Goal: Task Accomplishment & Management: Complete application form

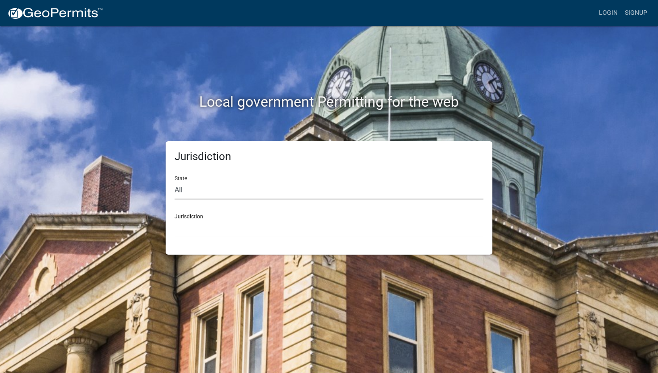
click at [185, 192] on select "All Colorado Georgia Indiana Iowa Kansas Minnesota Ohio South Carolina Wisconsin" at bounding box center [329, 190] width 309 height 18
select select "Indiana"
click at [193, 223] on select "City of Charlestown, Indiana City of Jeffersonville, Indiana City of Logansport…" at bounding box center [329, 228] width 309 height 18
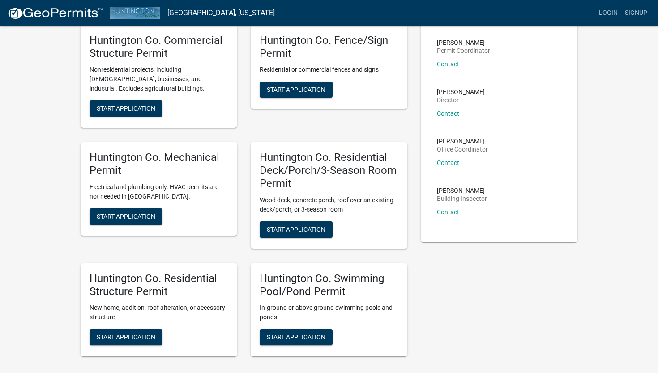
scroll to position [66, 0]
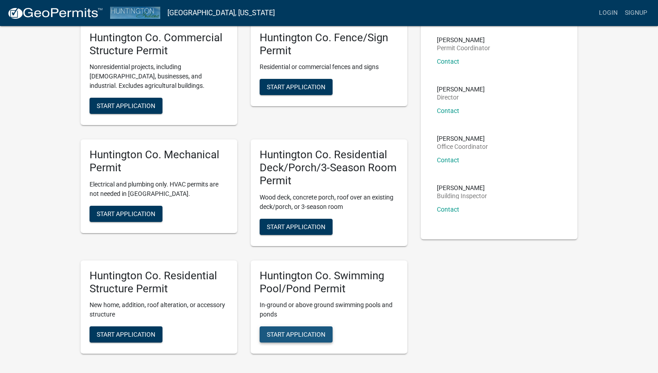
click at [293, 334] on span "Start Application" at bounding box center [296, 333] width 59 height 7
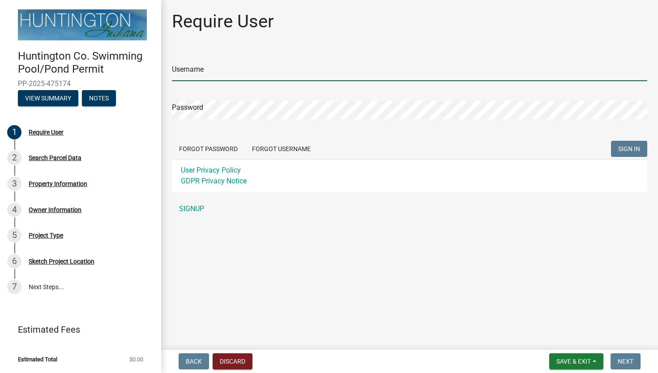
click at [227, 75] on input "Username" at bounding box center [410, 72] width 476 height 18
type input "EricJThompson"
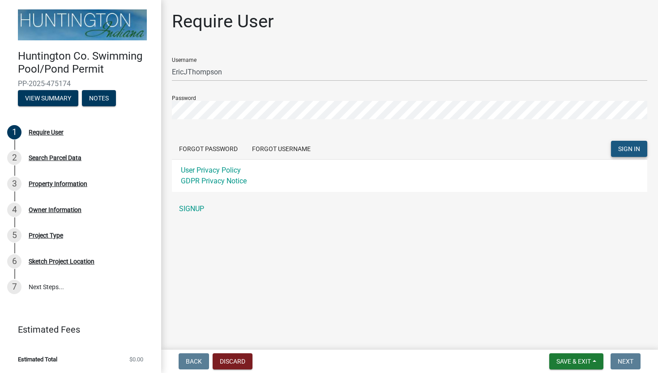
click at [624, 148] on span "SIGN IN" at bounding box center [629, 148] width 22 height 7
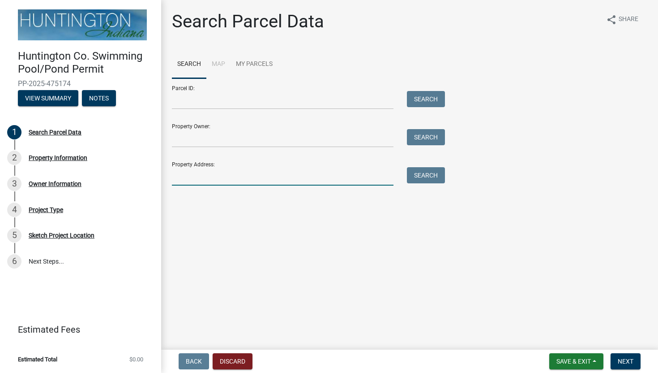
click at [236, 176] on input "Property Address:" at bounding box center [283, 176] width 222 height 18
type input "6657 N. 900 W."
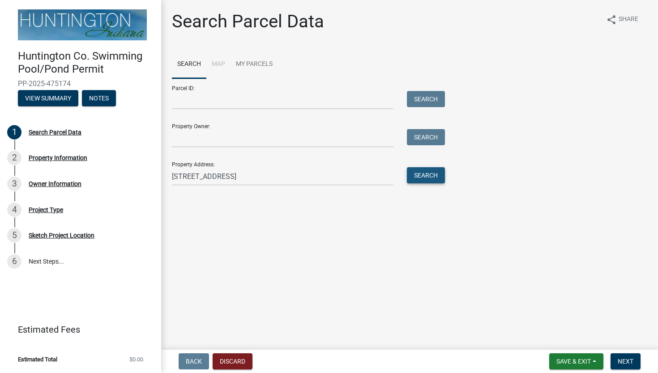
click at [428, 180] on button "Search" at bounding box center [426, 175] width 38 height 16
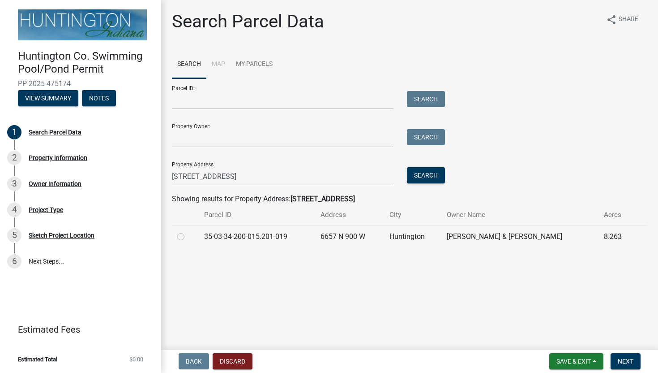
click at [188, 231] on label at bounding box center [188, 231] width 0 height 0
click at [188, 237] on input "radio" at bounding box center [191, 234] width 6 height 6
radio input "true"
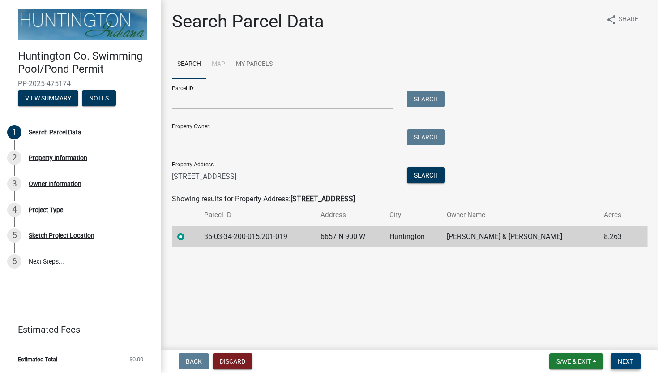
click at [626, 364] on span "Next" at bounding box center [626, 360] width 16 height 7
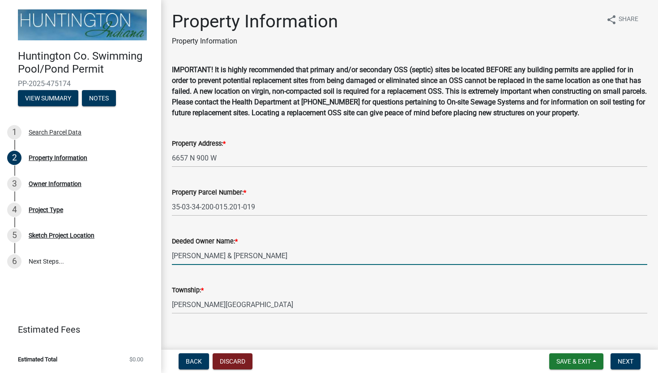
click at [262, 256] on input "Bassett, Chad I & Jordie L" at bounding box center [410, 255] width 476 height 18
type input "B"
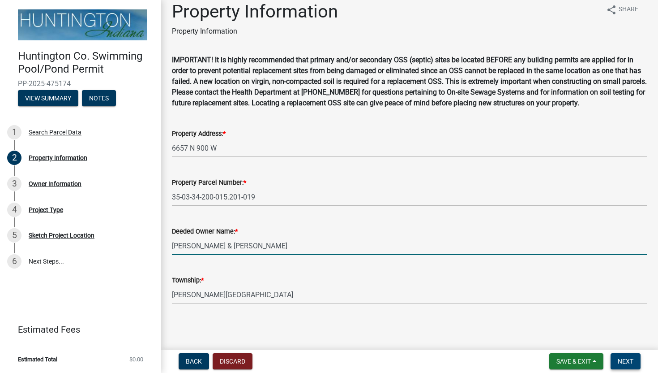
type input "Thompson, Eric J & Holly A"
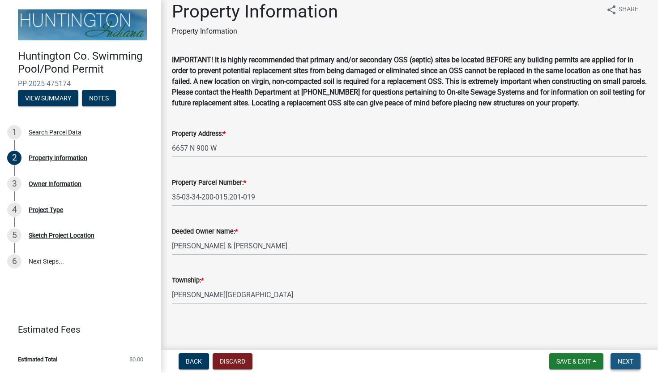
click at [629, 362] on span "Next" at bounding box center [626, 360] width 16 height 7
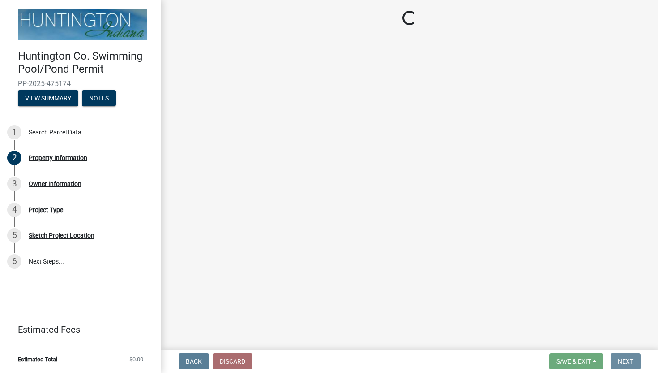
scroll to position [0, 0]
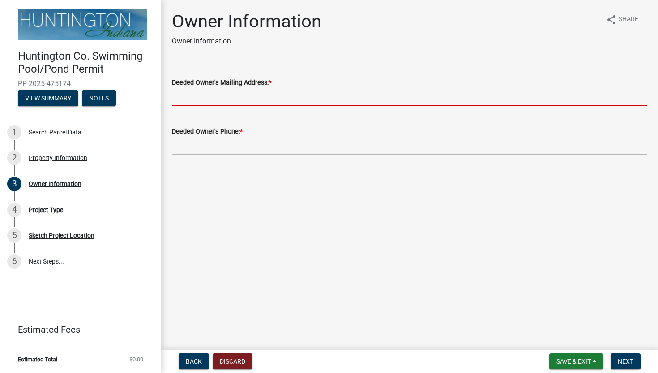
click at [252, 99] on input "Deeded Owner's Mailing Address: *" at bounding box center [410, 97] width 476 height 18
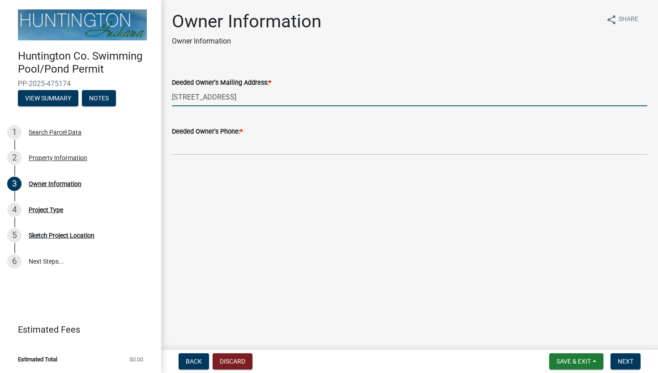
type input "6657 N. 900 W., Huntington, IN 46750"
click at [229, 148] on input "Deeded Owner's Phone: *" at bounding box center [410, 146] width 476 height 18
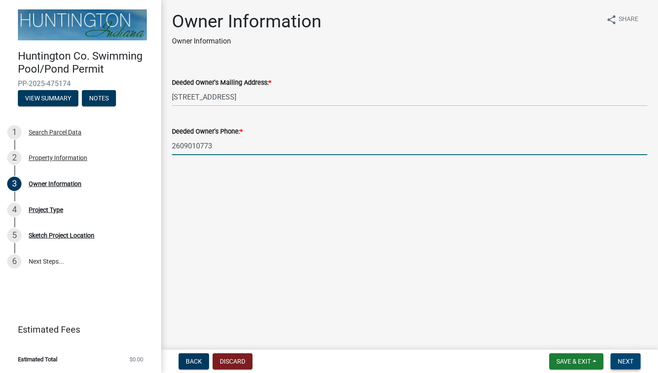
type input "2609010773"
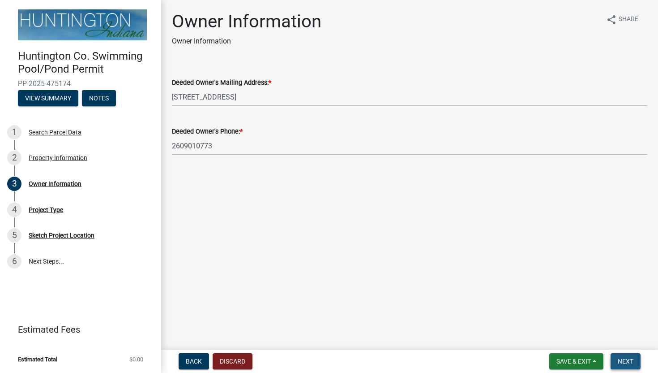
click at [622, 360] on span "Next" at bounding box center [626, 360] width 16 height 7
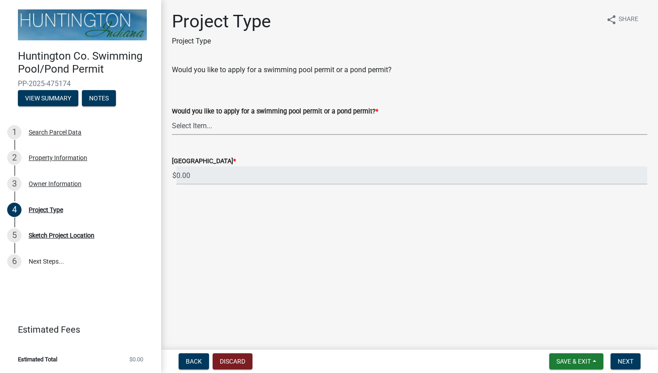
click at [238, 129] on select "Select Item... Swimming Pool Pond" at bounding box center [410, 125] width 476 height 18
select select "25c1ad1d-474a-4384-9630-1463feb6a93b"
click at [628, 361] on span "Next" at bounding box center [626, 360] width 16 height 7
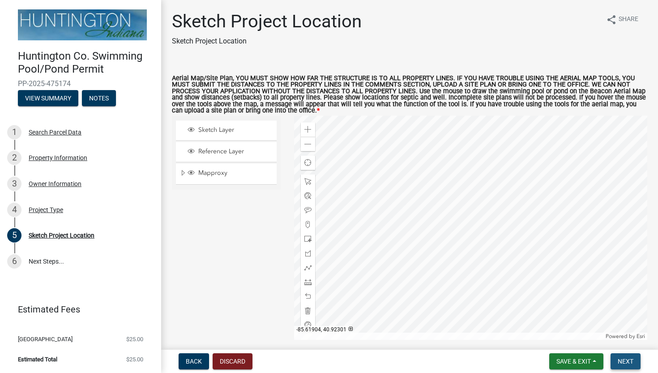
click at [630, 360] on span "Next" at bounding box center [626, 360] width 16 height 7
click at [626, 362] on span "Next" at bounding box center [626, 360] width 16 height 7
click at [218, 129] on span "Sketch Layer" at bounding box center [234, 130] width 77 height 8
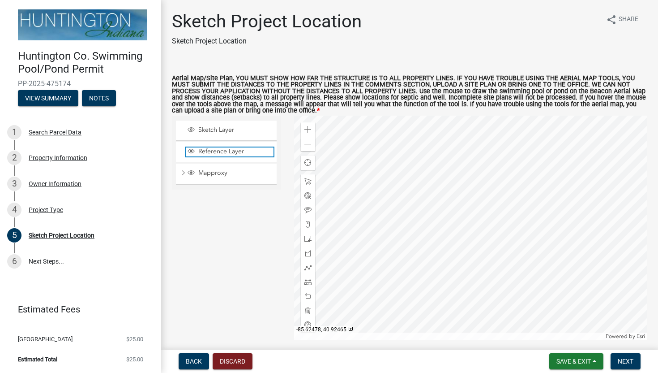
click at [216, 154] on span "Reference Layer" at bounding box center [234, 151] width 77 height 8
click at [216, 130] on span "Sketch Layer" at bounding box center [234, 130] width 77 height 8
click at [217, 150] on span "Reference Layer" at bounding box center [234, 151] width 77 height 8
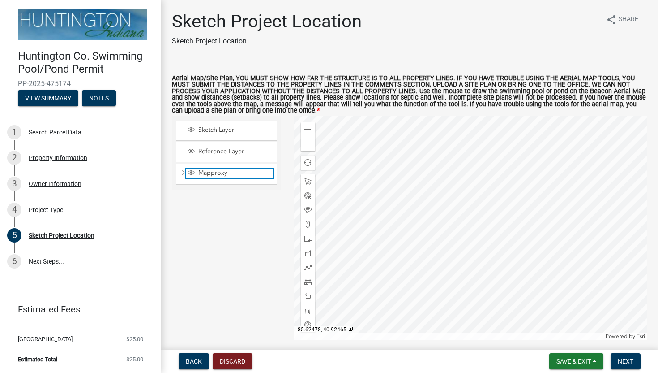
click at [219, 177] on div "Mapproxy" at bounding box center [229, 173] width 87 height 9
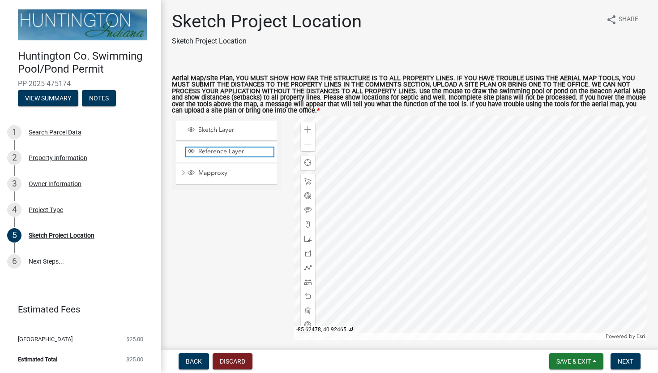
click at [218, 151] on span "Reference Layer" at bounding box center [234, 151] width 77 height 8
click at [219, 132] on span "Sketch Layer" at bounding box center [234, 130] width 77 height 8
click at [223, 135] on div "Sketch Layer" at bounding box center [226, 130] width 101 height 20
click at [222, 132] on span "Sketch Layer" at bounding box center [234, 130] width 77 height 8
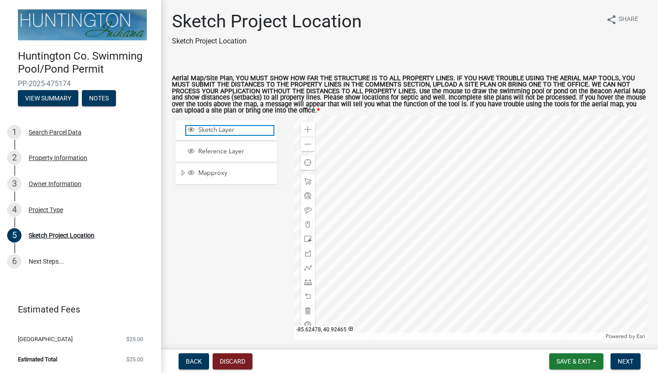
click at [222, 132] on span "Sketch Layer" at bounding box center [234, 130] width 77 height 8
click at [538, 223] on div at bounding box center [470, 228] width 353 height 224
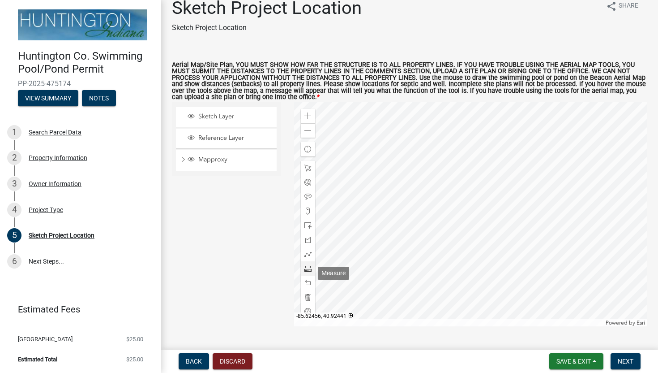
scroll to position [4, 0]
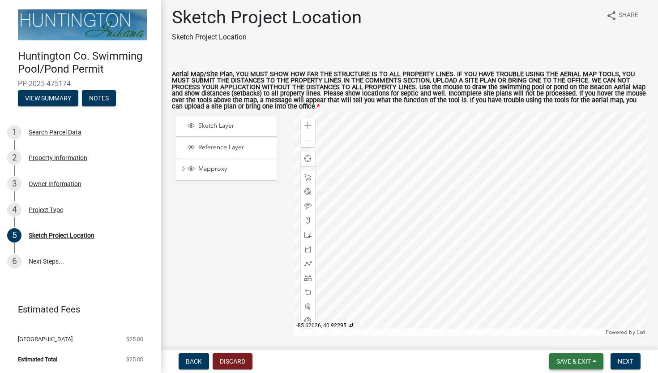
click at [578, 359] on span "Save & Exit" at bounding box center [574, 360] width 34 height 7
click at [561, 317] on button "Save" at bounding box center [568, 315] width 72 height 21
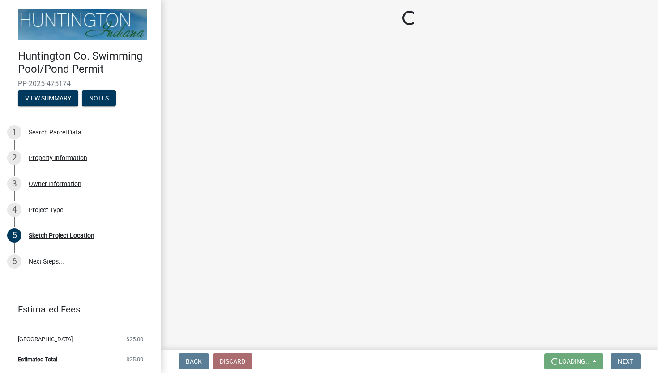
scroll to position [0, 0]
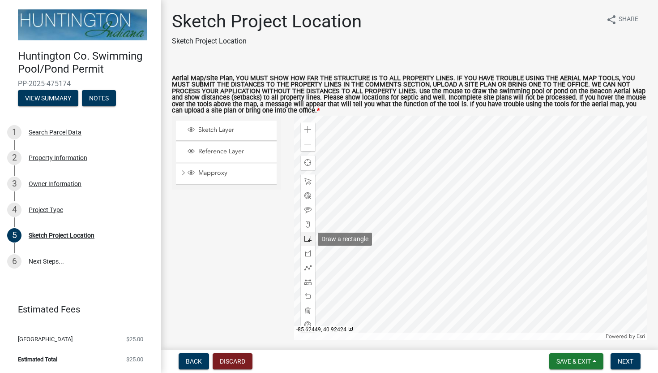
click at [308, 240] on span at bounding box center [308, 238] width 7 height 7
click at [529, 258] on div at bounding box center [470, 228] width 353 height 224
click at [308, 309] on span at bounding box center [308, 310] width 7 height 7
click at [527, 192] on div at bounding box center [470, 228] width 353 height 224
click at [308, 240] on span at bounding box center [308, 238] width 7 height 7
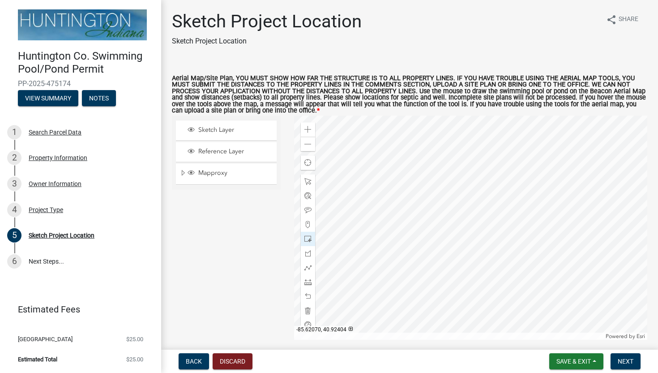
click at [529, 241] on div at bounding box center [470, 228] width 353 height 224
click at [307, 310] on span at bounding box center [308, 310] width 7 height 7
click at [530, 179] on div at bounding box center [470, 228] width 353 height 224
click at [308, 238] on span at bounding box center [308, 238] width 7 height 7
click at [549, 236] on div at bounding box center [470, 228] width 353 height 224
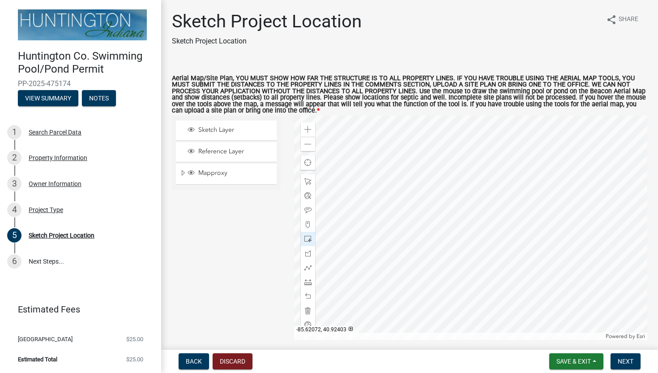
click at [527, 230] on div at bounding box center [470, 228] width 353 height 224
click at [309, 309] on span at bounding box center [308, 310] width 7 height 7
click at [537, 188] on div at bounding box center [470, 228] width 353 height 224
click at [308, 238] on span at bounding box center [308, 238] width 7 height 7
click at [308, 254] on span at bounding box center [308, 252] width 7 height 7
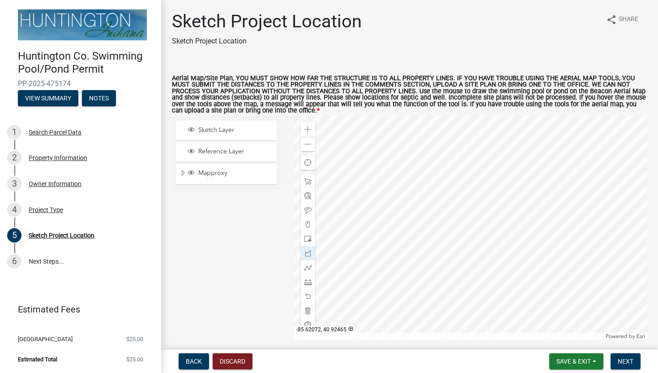
click at [537, 184] on div at bounding box center [470, 228] width 353 height 224
click at [537, 211] on div at bounding box center [470, 228] width 353 height 224
click at [526, 226] on div at bounding box center [470, 228] width 353 height 224
click at [527, 235] on div at bounding box center [470, 228] width 353 height 224
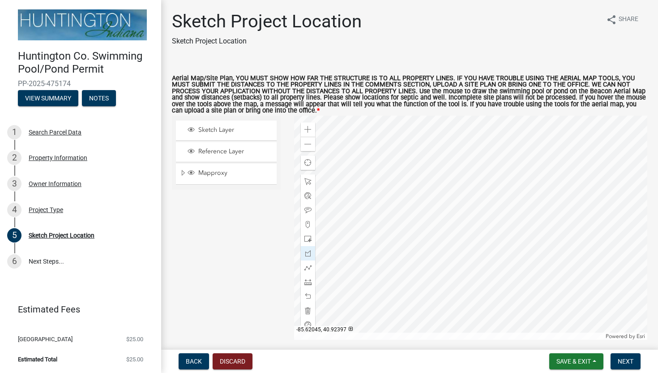
click at [553, 235] on div at bounding box center [470, 228] width 353 height 224
click at [546, 196] on div at bounding box center [470, 228] width 353 height 224
click at [537, 184] on div at bounding box center [470, 228] width 353 height 224
click at [307, 309] on span at bounding box center [308, 310] width 7 height 7
click at [541, 182] on div at bounding box center [470, 228] width 353 height 224
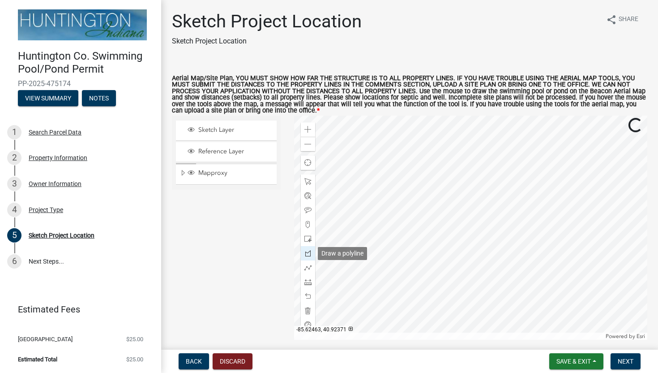
click at [309, 255] on span at bounding box center [308, 252] width 7 height 7
click at [559, 176] on div at bounding box center [470, 228] width 353 height 224
click at [309, 253] on span at bounding box center [308, 252] width 7 height 7
click at [558, 174] on div at bounding box center [470, 228] width 353 height 224
click at [542, 173] on div at bounding box center [470, 228] width 353 height 224
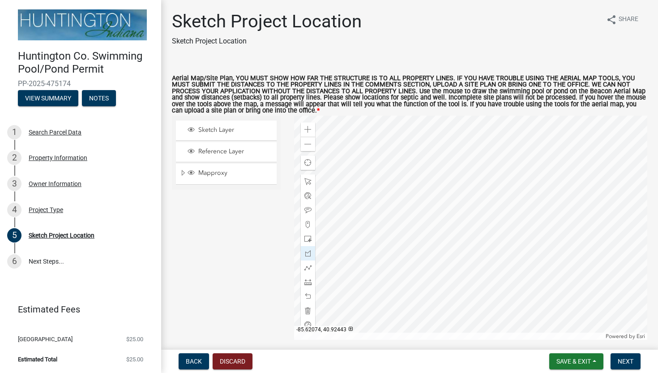
click at [537, 198] on div at bounding box center [470, 228] width 353 height 224
click at [532, 233] on div at bounding box center [470, 228] width 353 height 224
click at [556, 232] on div at bounding box center [470, 228] width 353 height 224
click at [559, 175] on div at bounding box center [470, 228] width 353 height 224
click at [504, 312] on wm-app "Huntington Co. Swimming Pool/Pond Permit PP-2025-475174 View Summary Notes 1 Se…" at bounding box center [329, 186] width 658 height 373
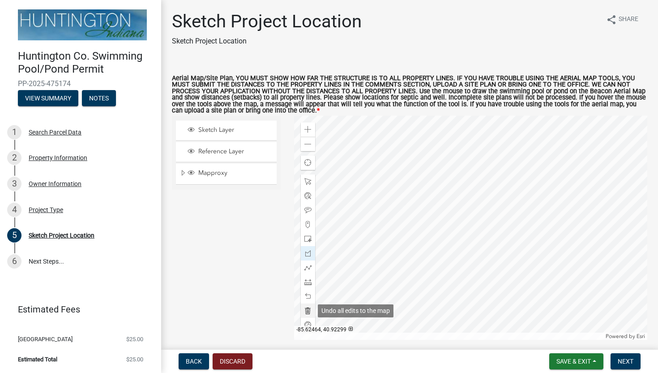
click at [306, 310] on span at bounding box center [308, 310] width 7 height 7
click at [308, 254] on span at bounding box center [308, 252] width 7 height 7
click at [308, 129] on span at bounding box center [308, 129] width 7 height 7
click at [430, 232] on div at bounding box center [470, 228] width 353 height 224
click at [308, 131] on span at bounding box center [308, 129] width 7 height 7
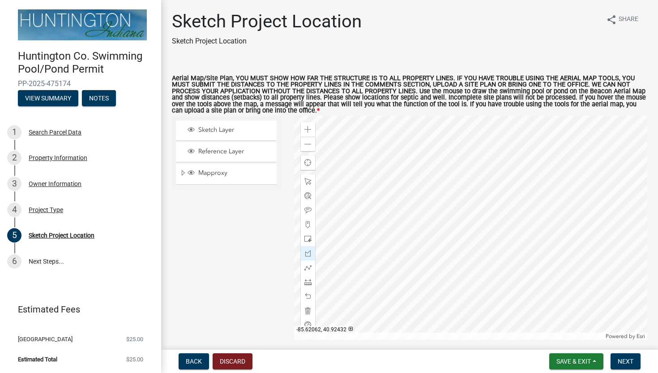
click at [487, 219] on div at bounding box center [470, 228] width 353 height 224
click at [548, 234] on div at bounding box center [470, 228] width 353 height 224
click at [549, 267] on div at bounding box center [470, 228] width 353 height 224
click at [542, 266] on div at bounding box center [470, 228] width 353 height 224
click at [308, 253] on span at bounding box center [308, 252] width 7 height 7
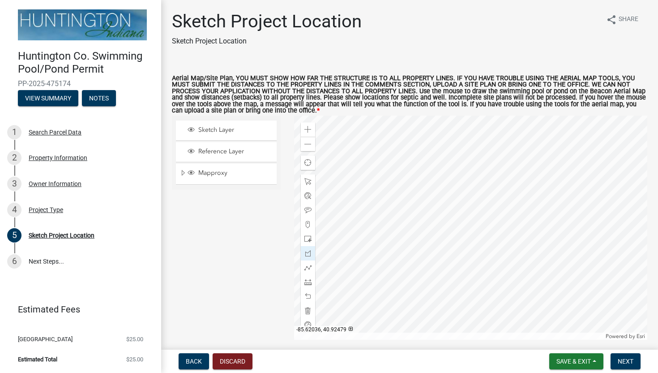
click at [551, 175] on div at bounding box center [470, 228] width 353 height 224
click at [557, 312] on div at bounding box center [470, 228] width 353 height 224
click at [308, 309] on span at bounding box center [308, 310] width 7 height 7
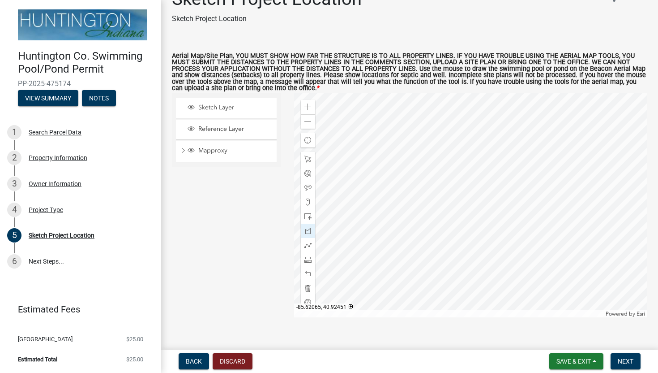
scroll to position [23, 0]
click at [307, 121] on span at bounding box center [308, 121] width 7 height 7
click at [539, 182] on div at bounding box center [470, 205] width 353 height 224
click at [309, 107] on span at bounding box center [308, 106] width 7 height 7
click at [309, 124] on span at bounding box center [308, 121] width 7 height 7
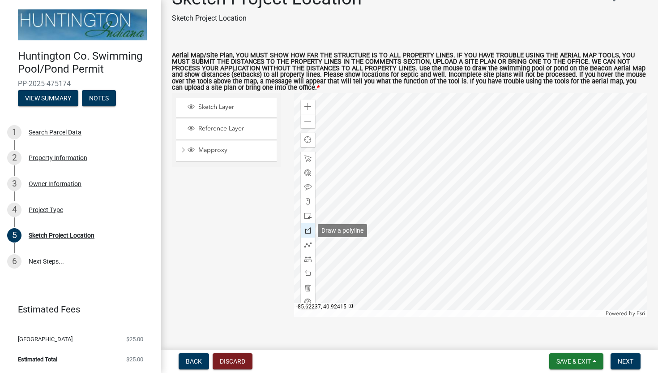
click at [305, 229] on span at bounding box center [308, 230] width 7 height 7
click at [548, 142] on div at bounding box center [470, 205] width 353 height 224
click at [510, 141] on div at bounding box center [470, 205] width 353 height 224
click at [508, 204] on div at bounding box center [470, 205] width 353 height 224
click at [482, 240] on div at bounding box center [470, 205] width 353 height 224
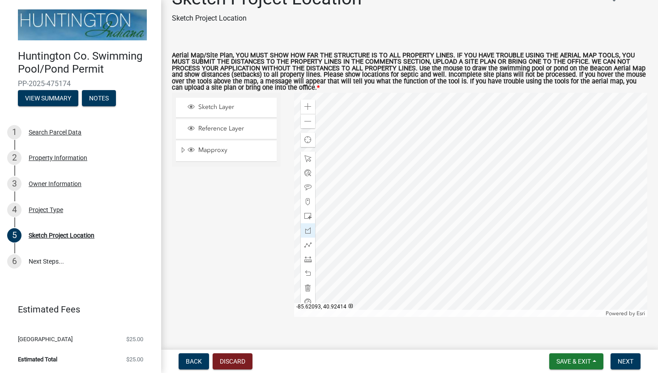
click at [481, 239] on div at bounding box center [470, 205] width 353 height 224
click at [479, 266] on div at bounding box center [470, 205] width 353 height 224
click at [513, 267] on div at bounding box center [470, 205] width 353 height 224
click at [546, 221] on div at bounding box center [470, 205] width 353 height 224
click at [549, 142] on div at bounding box center [470, 205] width 353 height 224
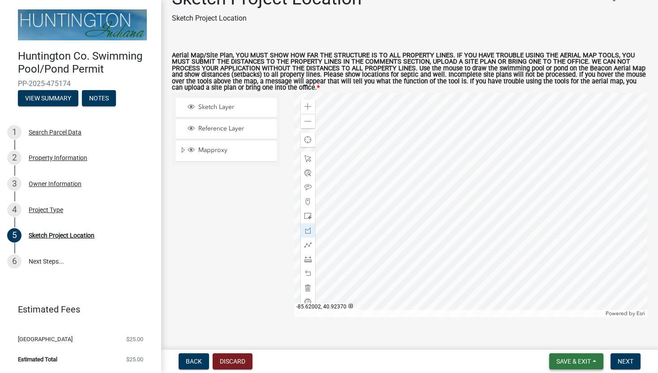
click at [573, 359] on span "Save & Exit" at bounding box center [574, 360] width 34 height 7
click at [559, 315] on button "Save" at bounding box center [568, 315] width 72 height 21
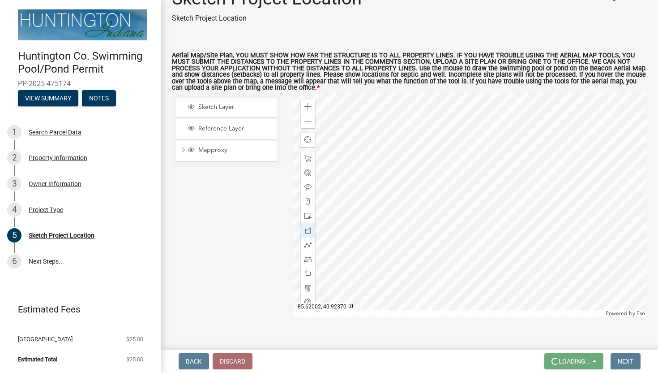
scroll to position [0, 0]
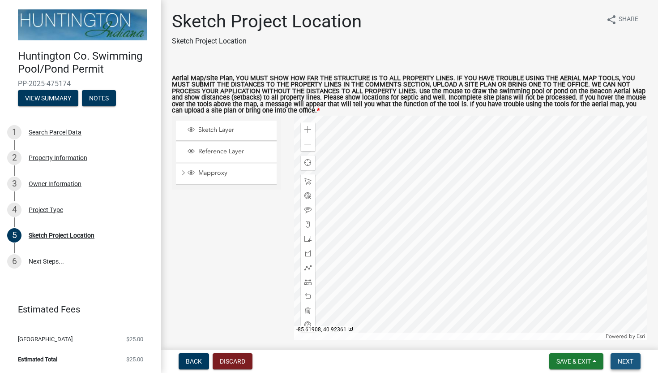
click at [627, 360] on span "Next" at bounding box center [626, 360] width 16 height 7
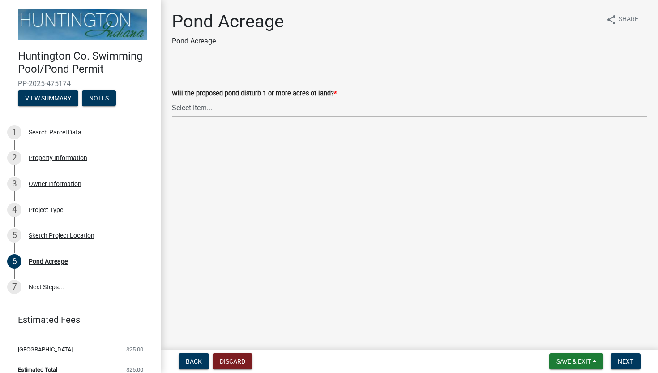
click at [205, 107] on select "Select Item... Yes No" at bounding box center [410, 108] width 476 height 18
select select "61ca5297-bd12-434f-ad7c-d4bcd7dc4dd2"
click at [626, 360] on span "Next" at bounding box center [626, 360] width 16 height 7
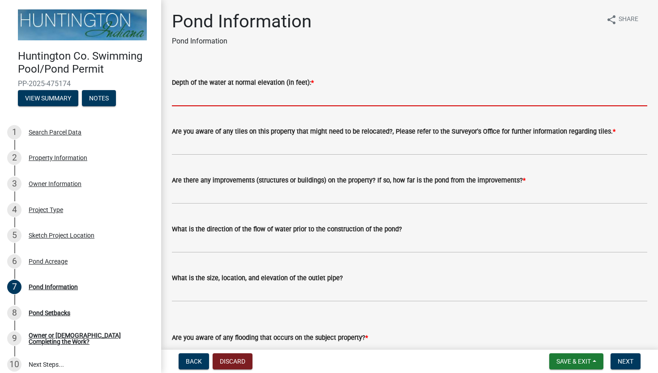
click at [267, 97] on input "Depth of the water at normal elevation (in feet): *" at bounding box center [410, 97] width 476 height 18
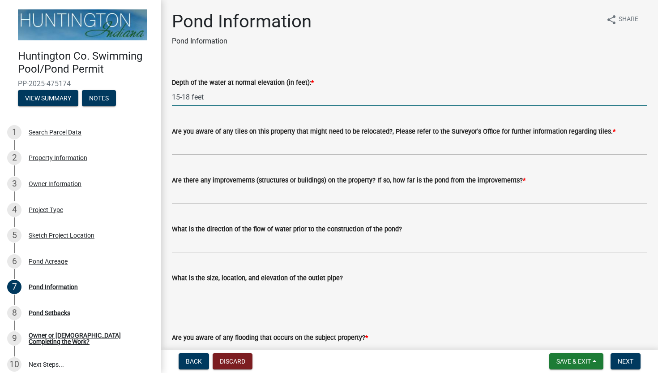
type input "15-18 feet"
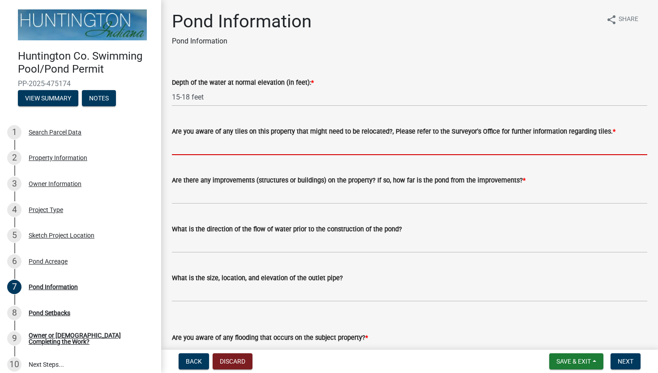
click at [264, 143] on input "Are you aware of any tiles on this property that might need to be relocated?, P…" at bounding box center [410, 146] width 476 height 18
type input "no"
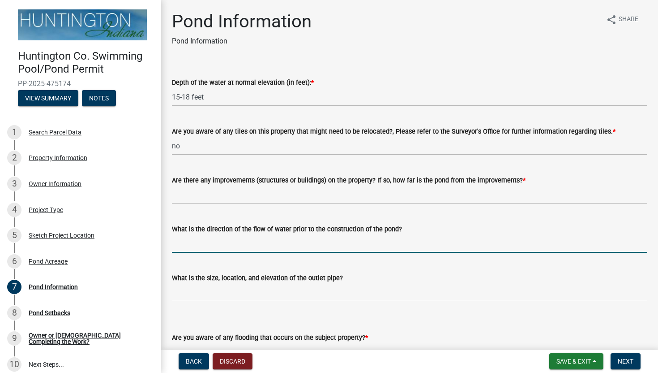
click at [304, 241] on input "What is the direction of the flow of water prior to the construction of the pon…" at bounding box center [410, 243] width 476 height 18
click at [197, 244] on input "towards the pond" at bounding box center [410, 243] width 476 height 18
click at [207, 245] on input "toward the pond" at bounding box center [410, 243] width 476 height 18
click at [276, 245] on input "toward the area where the pond" at bounding box center [410, 243] width 476 height 18
click at [312, 246] on input "toward the area where the proposed pond" at bounding box center [410, 243] width 476 height 18
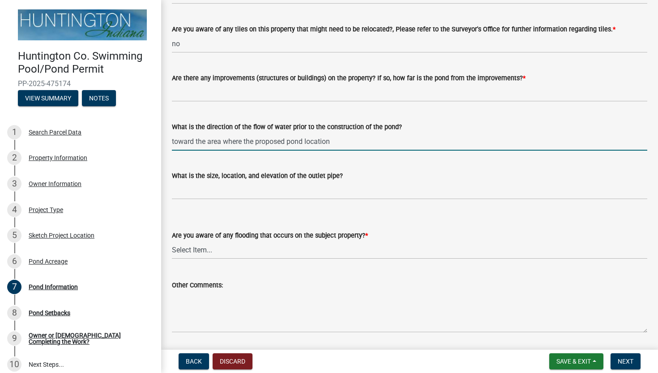
scroll to position [105, 0]
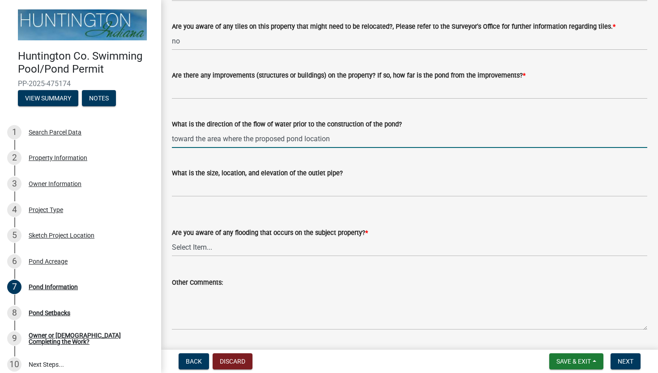
type input "toward the area where the proposed pond location"
click at [267, 248] on select "Select Item... Yes No" at bounding box center [410, 247] width 476 height 18
select select "01a62ece-8de3-4500-8186-91b0e2e89832"
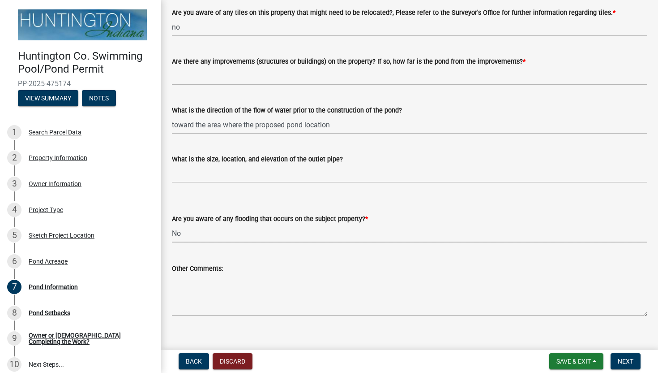
scroll to position [131, 0]
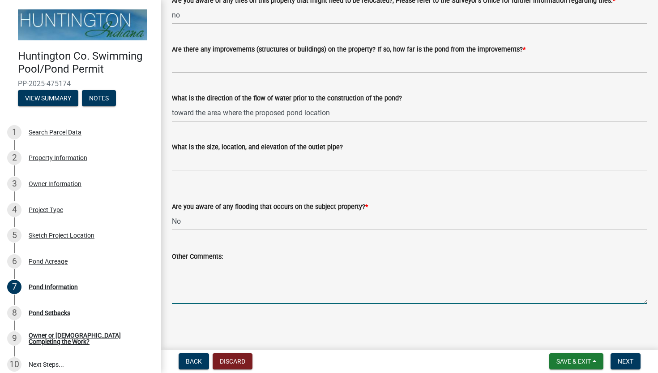
click at [228, 294] on textarea "Other Comments:" at bounding box center [410, 283] width 476 height 42
type textarea "In planning phase with [PERSON_NAME] as our pond builder"
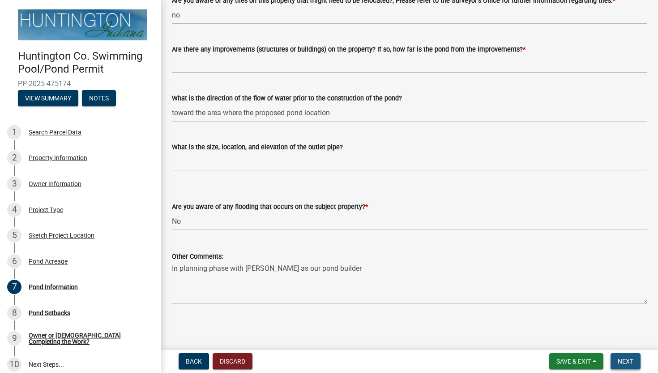
click at [631, 360] on span "Next" at bounding box center [626, 360] width 16 height 7
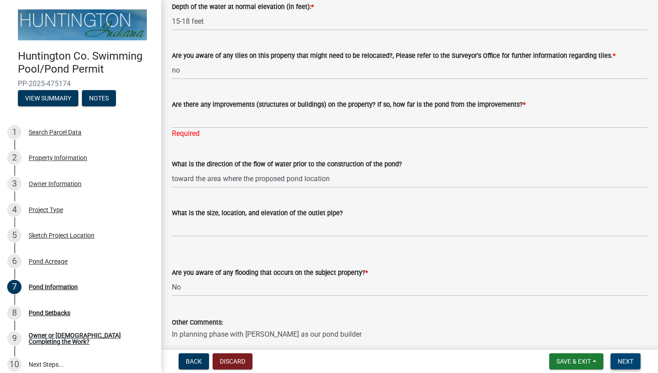
scroll to position [73, 0]
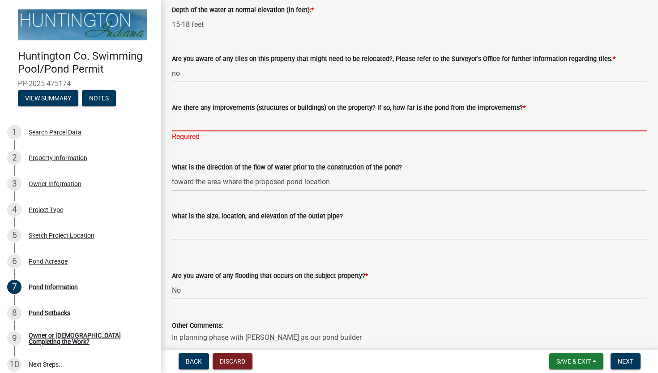
click at [225, 124] on input "Are there any improvements (structures or buildings) on the property? If so, ho…" at bounding box center [410, 122] width 476 height 18
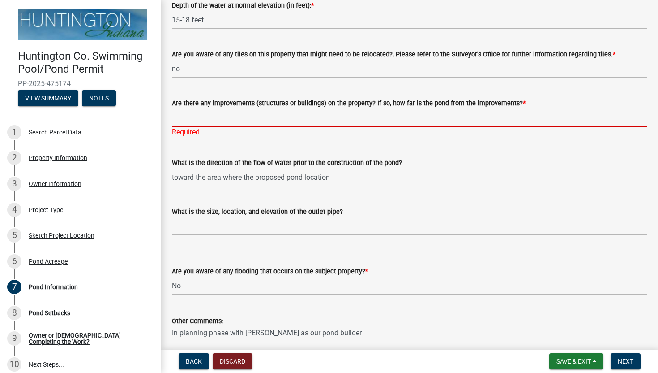
scroll to position [74, 0]
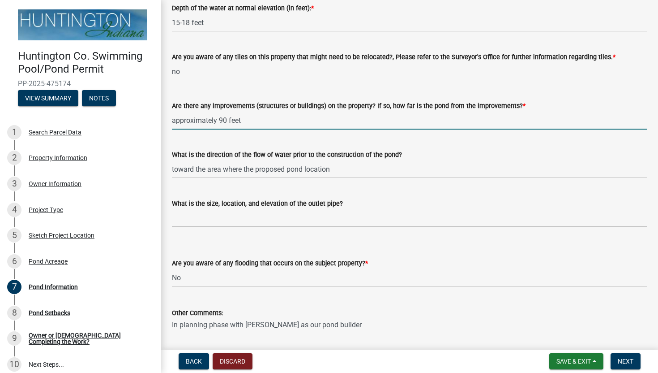
click at [227, 121] on input "approximately 90 feet" at bounding box center [410, 120] width 476 height 18
type input "approximately 90 feet"
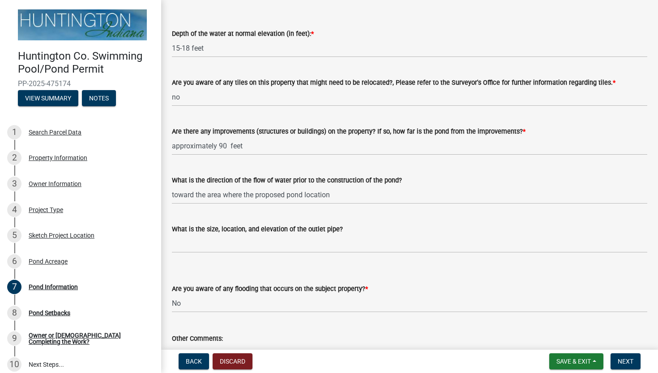
scroll to position [55, 0]
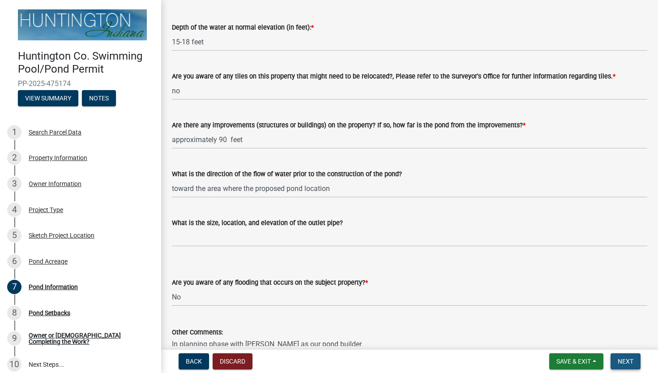
click at [627, 361] on span "Next" at bounding box center [626, 360] width 16 height 7
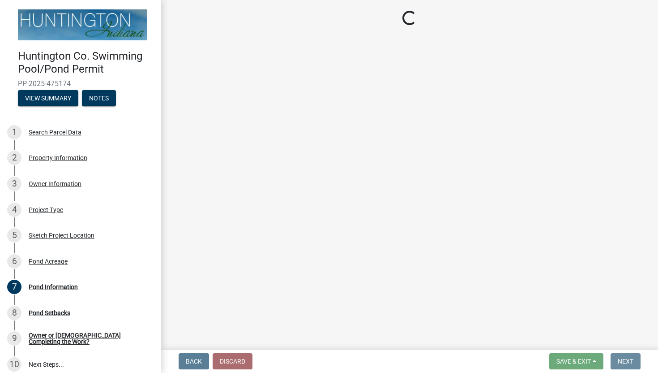
scroll to position [0, 0]
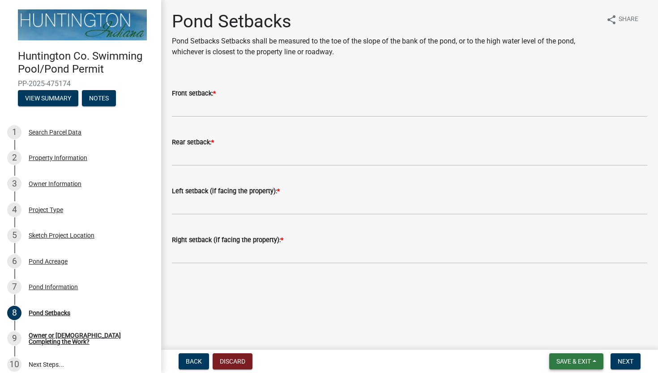
click at [568, 360] on span "Save & Exit" at bounding box center [574, 360] width 34 height 7
click at [557, 321] on button "Save" at bounding box center [568, 315] width 72 height 21
click at [64, 235] on div "Sketch Project Location" at bounding box center [62, 235] width 66 height 6
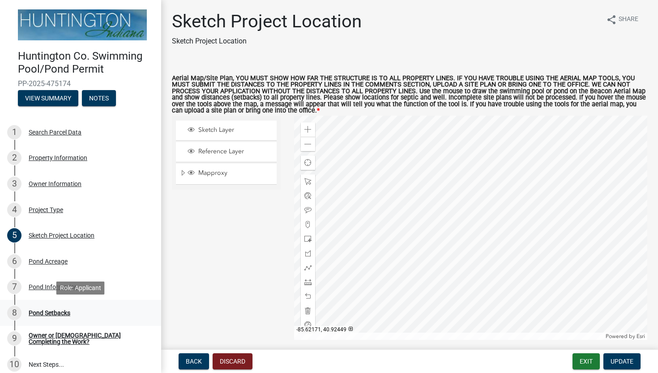
click at [54, 313] on div "Pond Setbacks" at bounding box center [50, 312] width 42 height 6
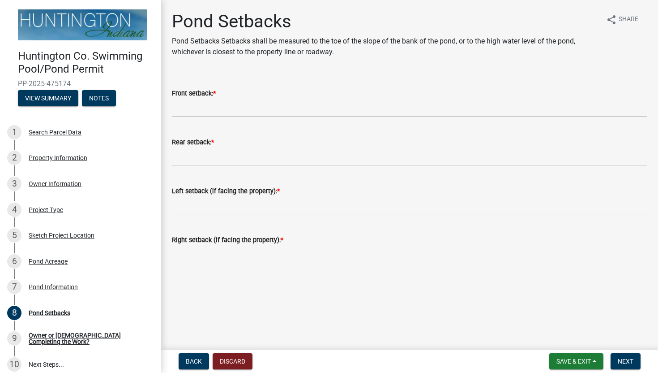
scroll to position [88, 0]
